Goal: Register for event/course

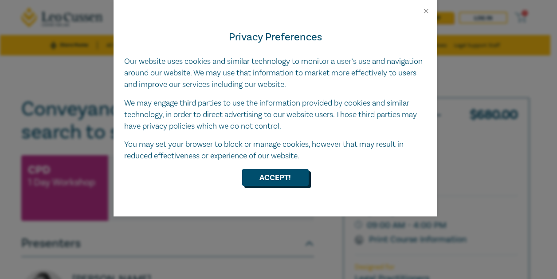
click at [289, 179] on button "Accept!" at bounding box center [275, 177] width 67 height 17
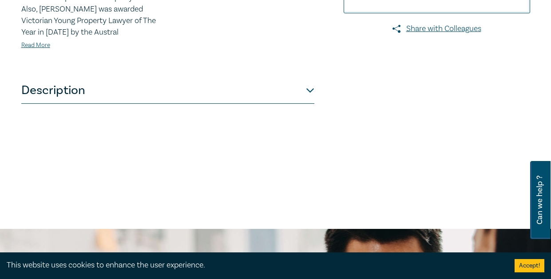
scroll to position [355, 0]
click at [307, 103] on button "Description" at bounding box center [167, 90] width 293 height 27
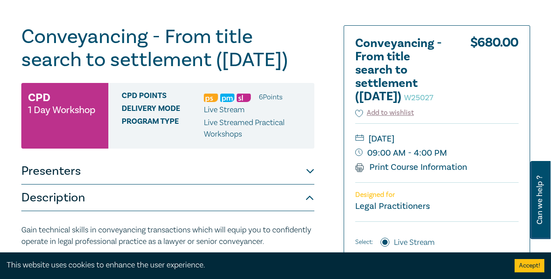
scroll to position [138, 0]
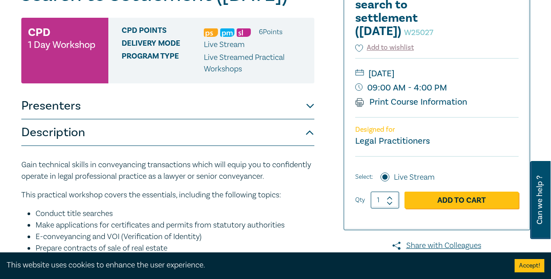
click at [311, 119] on button "Presenters" at bounding box center [167, 106] width 293 height 27
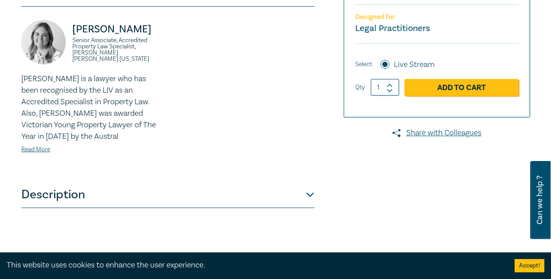
scroll to position [271, 0]
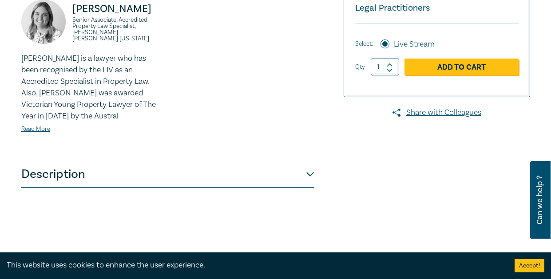
click at [311, 188] on button "Description" at bounding box center [167, 174] width 293 height 27
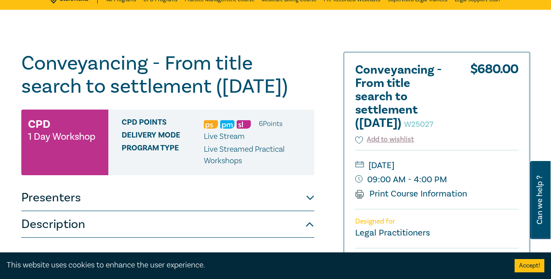
scroll to position [177, 0]
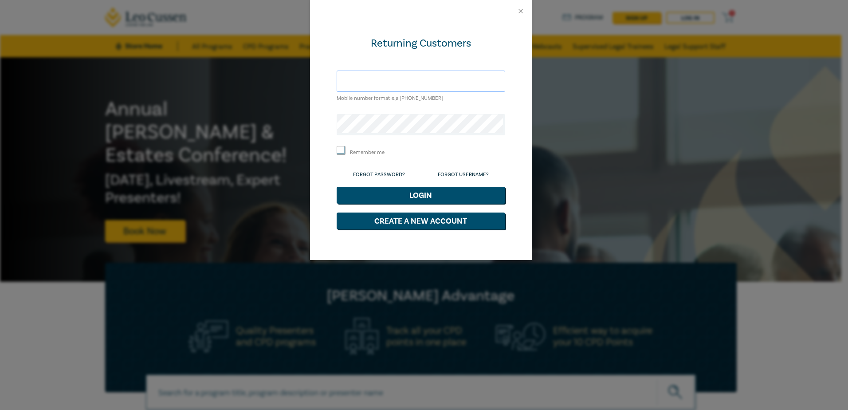
click at [385, 81] on input "text" at bounding box center [421, 81] width 169 height 21
type input "[PERSON_NAME][EMAIL_ADDRESS][DOMAIN_NAME]"
click at [517, 11] on button "Close" at bounding box center [521, 11] width 8 height 8
